Goal: Task Accomplishment & Management: Complete application form

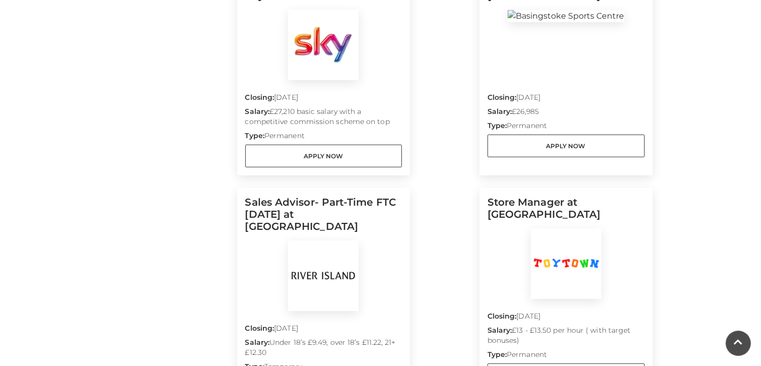
scroll to position [589, 0]
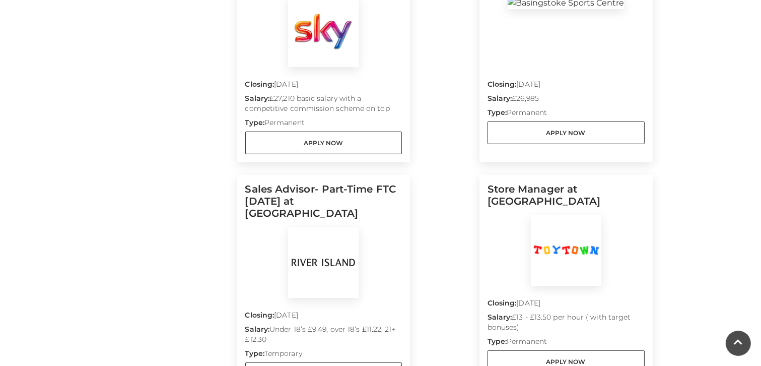
drag, startPoint x: 760, startPoint y: 141, endPoint x: 761, endPoint y: 157, distance: 16.6
click at [761, 157] on main "Jobs Home / Jobs Filter by job role Managerial Customer Service Sales Job Type …" at bounding box center [380, 213] width 761 height 1605
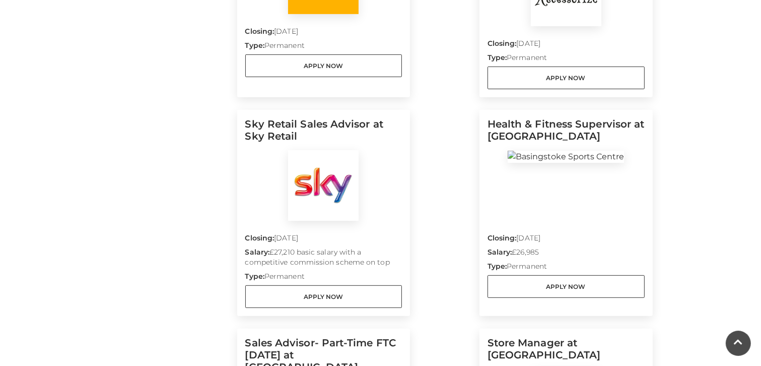
scroll to position [437, 0]
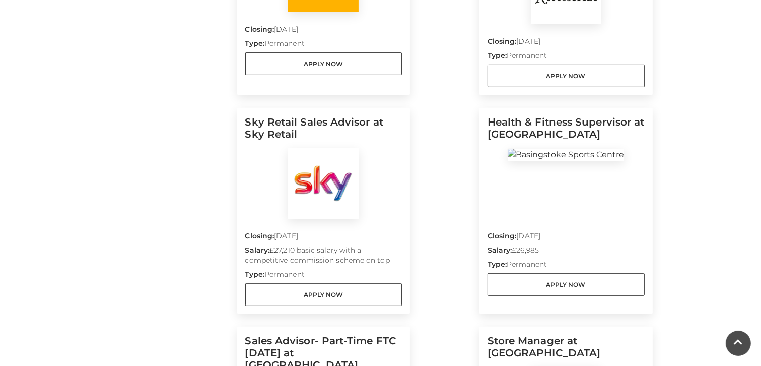
click at [559, 195] on div at bounding box center [566, 183] width 157 height 71
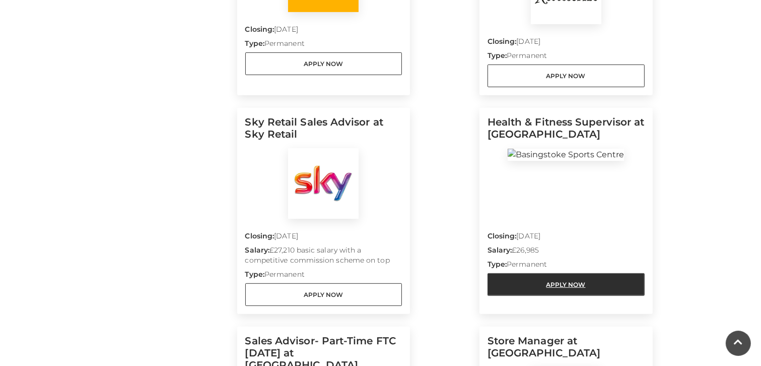
click at [571, 273] on link "Apply Now" at bounding box center [566, 284] width 157 height 23
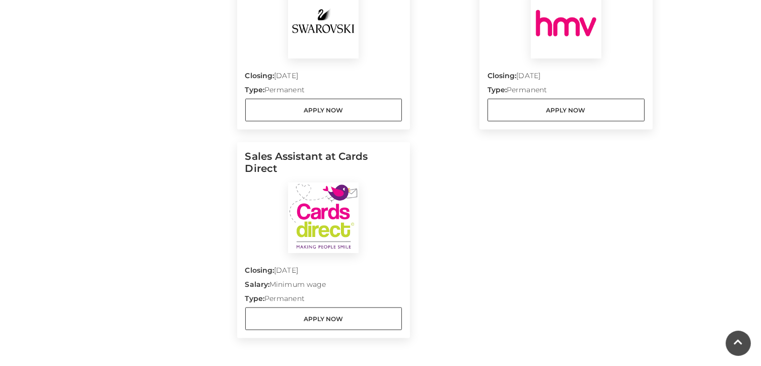
scroll to position [1281, 0]
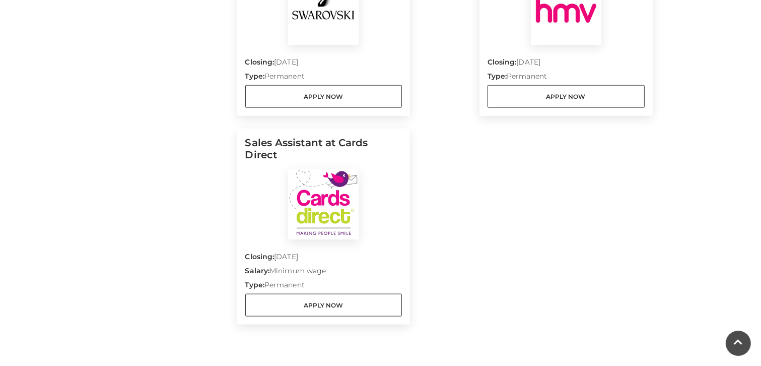
click at [321, 239] on div "Closing: 31 Aug 2025 Salary: Minimum wage Type: Permanent Apply Now" at bounding box center [323, 277] width 157 height 77
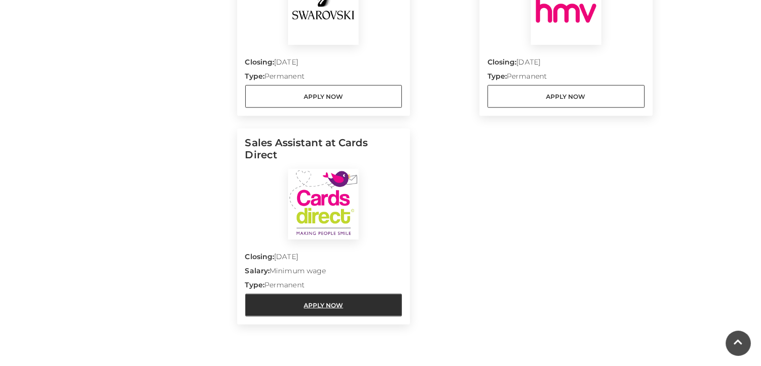
click at [305, 294] on link "Apply Now" at bounding box center [323, 305] width 157 height 23
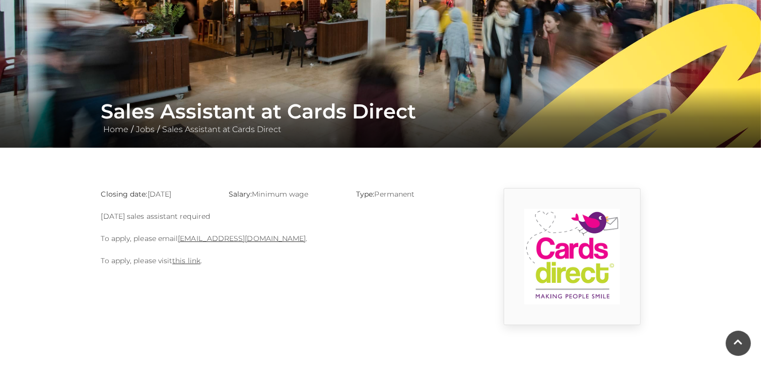
scroll to position [103, 0]
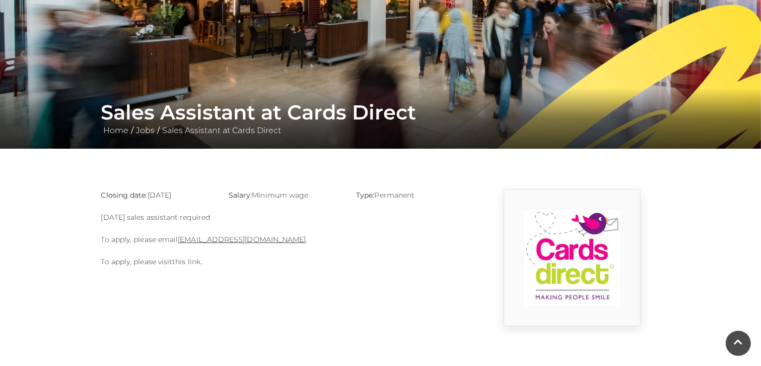
click at [179, 264] on link "this link" at bounding box center [186, 261] width 28 height 9
click at [184, 259] on link "this link" at bounding box center [186, 261] width 28 height 9
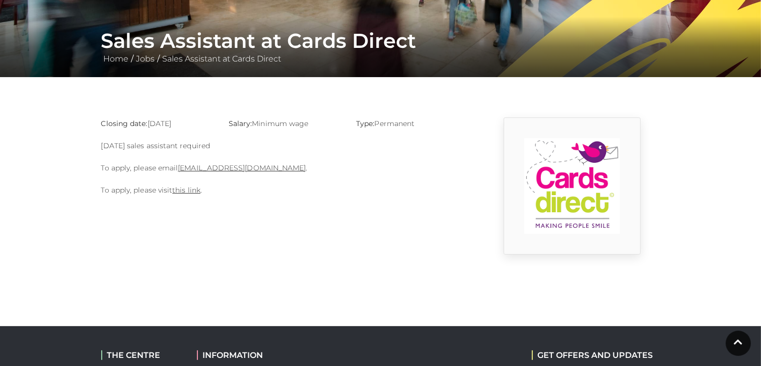
scroll to position [173, 0]
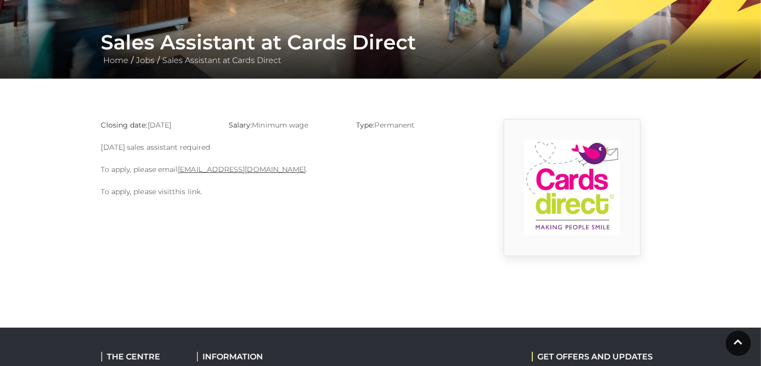
click at [175, 191] on link "this link" at bounding box center [186, 191] width 28 height 9
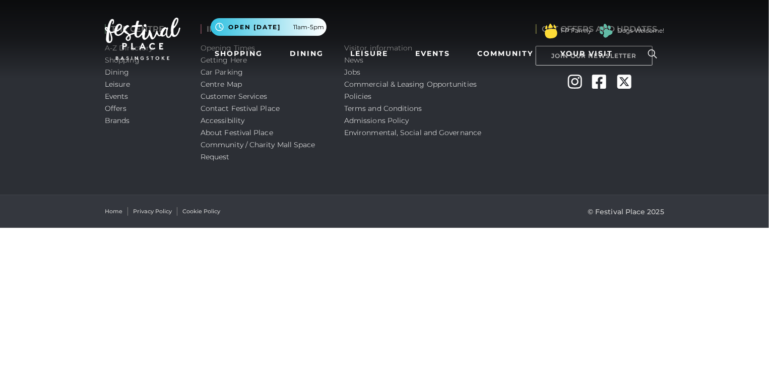
click at [465, 180] on div "Visitor information News Jobs Commercial & Leasing Opportunities Policies Terms…" at bounding box center [431, 97] width 191 height 195
click at [737, 147] on div "THE CENTRE A-Z Directory Shopping Dining Leisure Events Offers Brands INFORMATI…" at bounding box center [384, 97] width 769 height 195
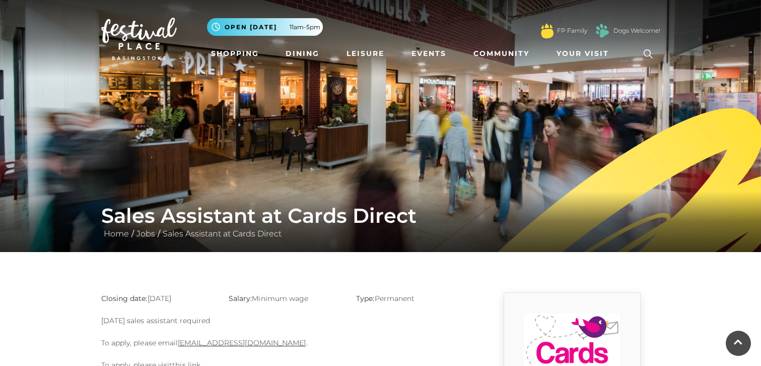
scroll to position [173, 0]
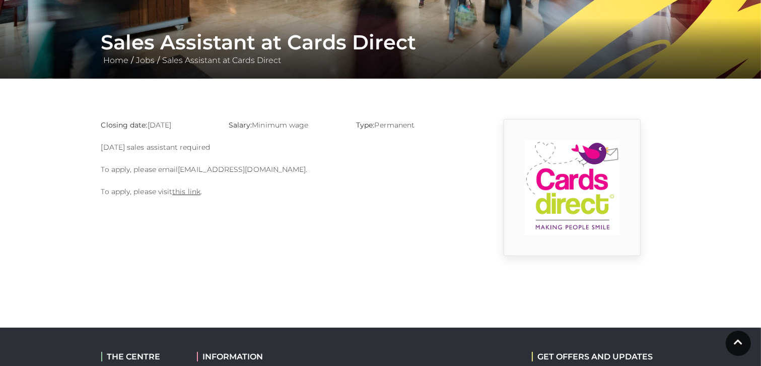
click at [231, 168] on link "basingstoke@cardsdirect.co.uk" at bounding box center [242, 169] width 128 height 9
click at [188, 189] on link "this link" at bounding box center [186, 191] width 28 height 9
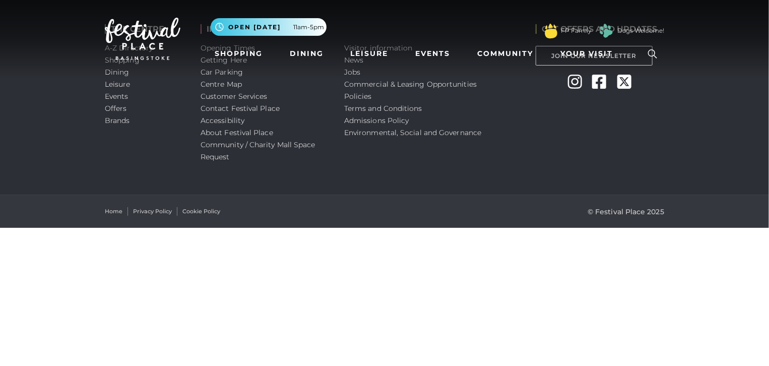
click at [352, 72] on nav "Toggle navigation .st5{fill:none;stroke:#FFFFFF;stroke-width:2.29;stroke-miterl…" at bounding box center [384, 39] width 769 height 78
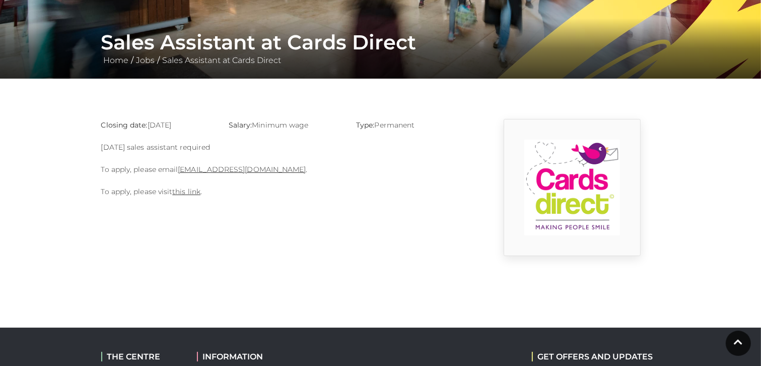
scroll to position [173, 0]
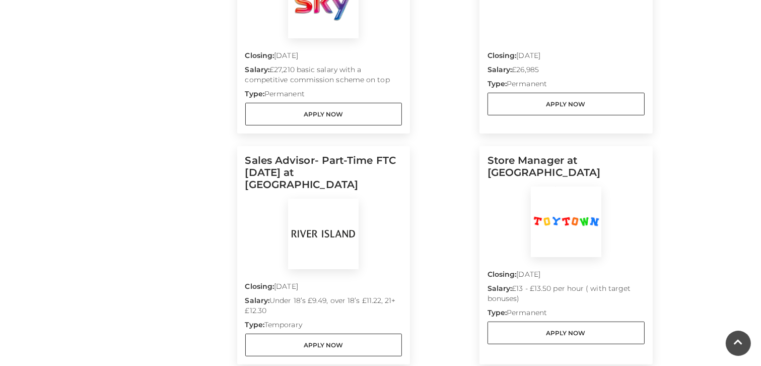
scroll to position [622, 0]
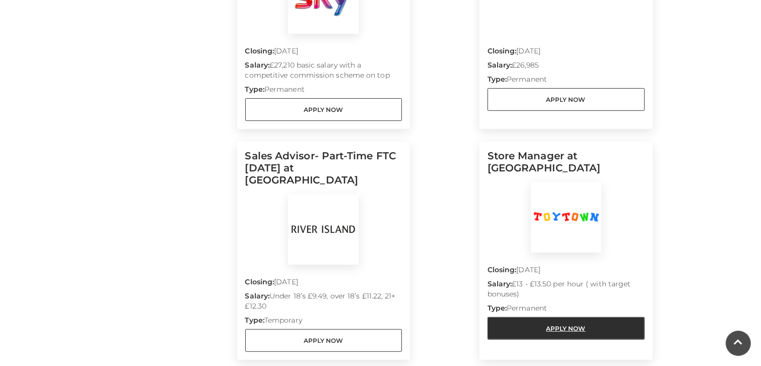
click at [579, 317] on link "Apply Now" at bounding box center [566, 328] width 157 height 23
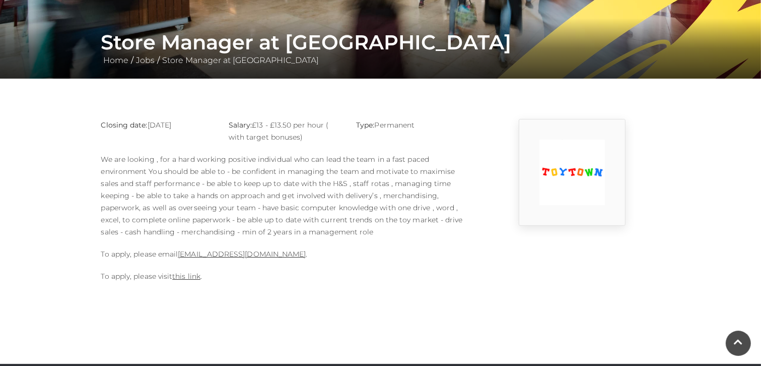
scroll to position [177, 0]
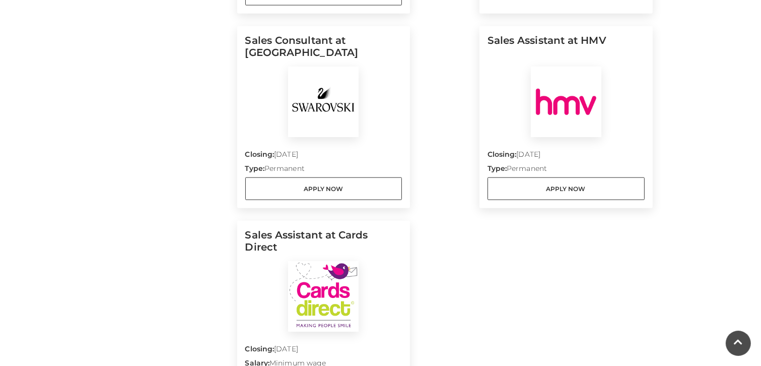
scroll to position [1198, 0]
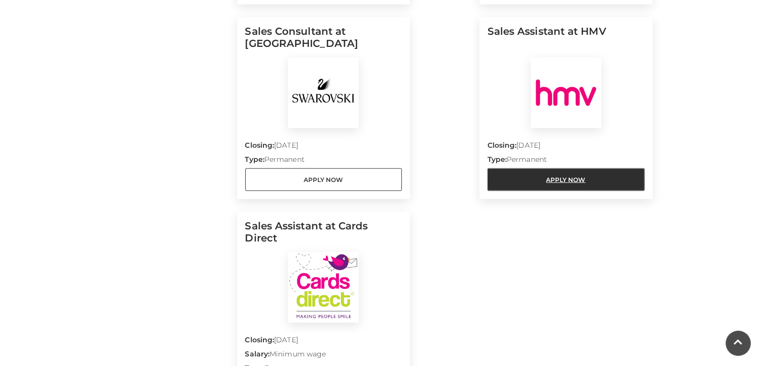
click at [552, 168] on link "Apply Now" at bounding box center [566, 179] width 157 height 23
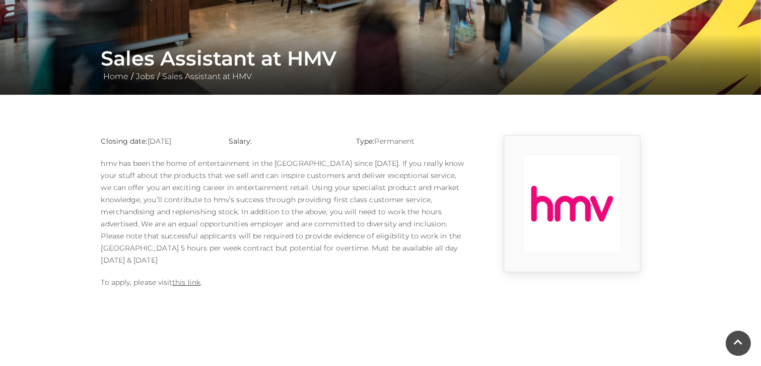
scroll to position [161, 0]
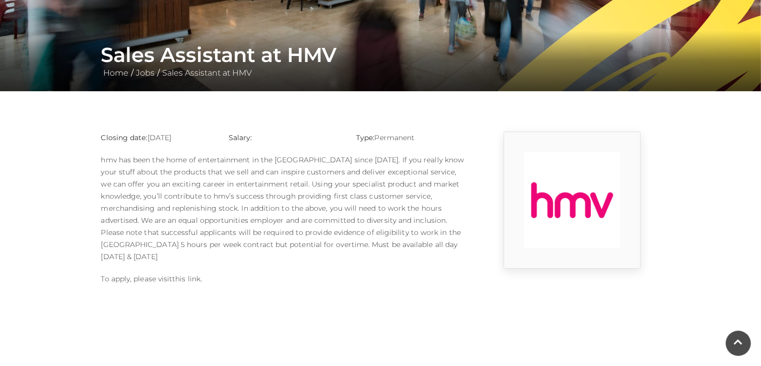
click at [186, 274] on link "this link" at bounding box center [186, 278] width 28 height 9
